Goal: Information Seeking & Learning: Learn about a topic

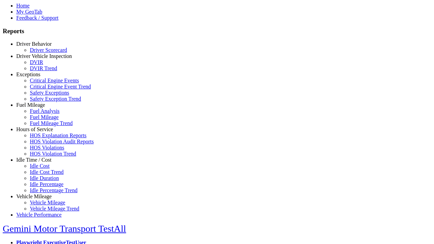
click at [39, 193] on link "Vehicle Mileage" at bounding box center [33, 196] width 35 height 6
click at [44, 206] on link "Vehicle Mileage Trend" at bounding box center [54, 209] width 49 height 6
select select
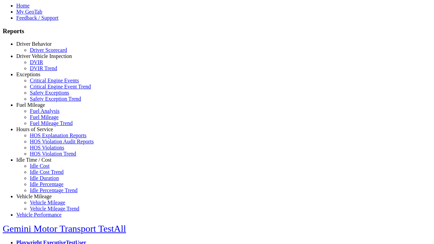
select select
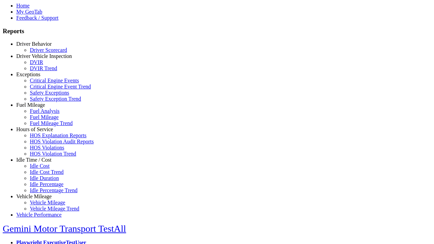
select select
select select "**********"
